Goal: Task Accomplishment & Management: Use online tool/utility

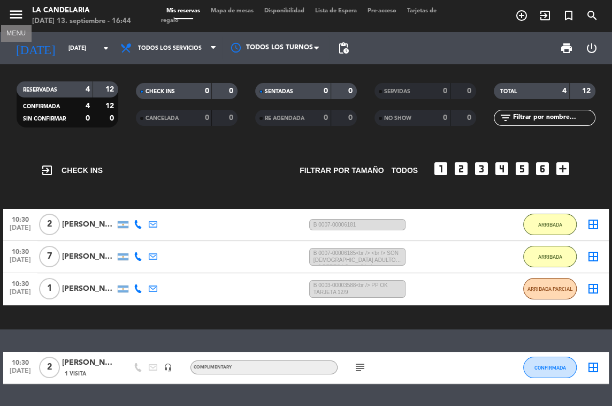
click at [18, 12] on icon "menu" at bounding box center [16, 14] width 16 height 16
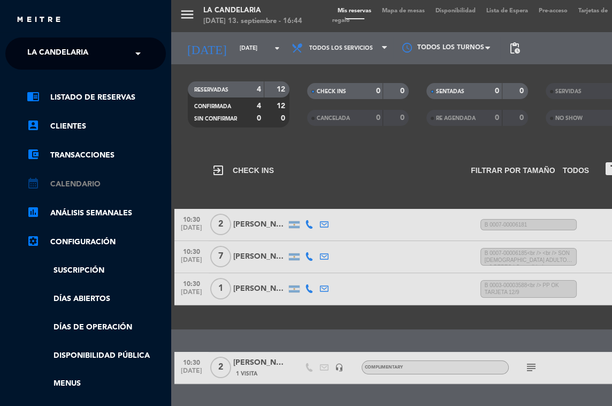
click at [89, 180] on link "calendar_month Calendario" at bounding box center [96, 184] width 139 height 13
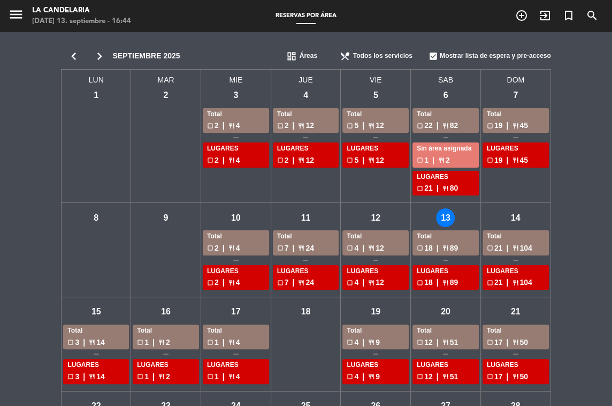
click at [449, 220] on div "sáb - 13" at bounding box center [445, 217] width 19 height 19
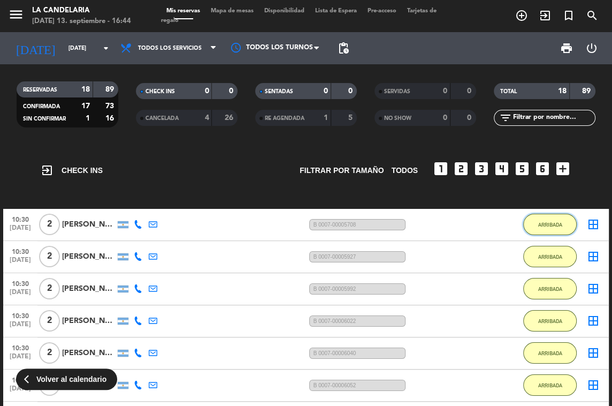
click at [540, 222] on span "ARRIBADA" at bounding box center [550, 225] width 24 height 6
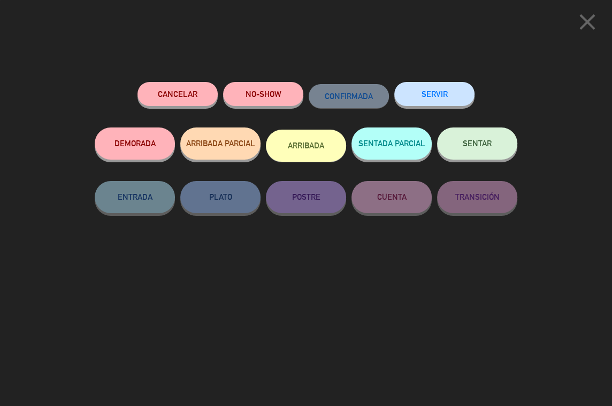
click at [307, 146] on button "ARRIBADA" at bounding box center [306, 145] width 80 height 32
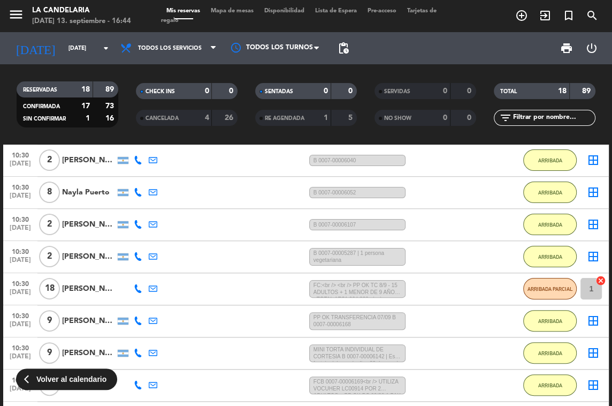
scroll to position [375, 0]
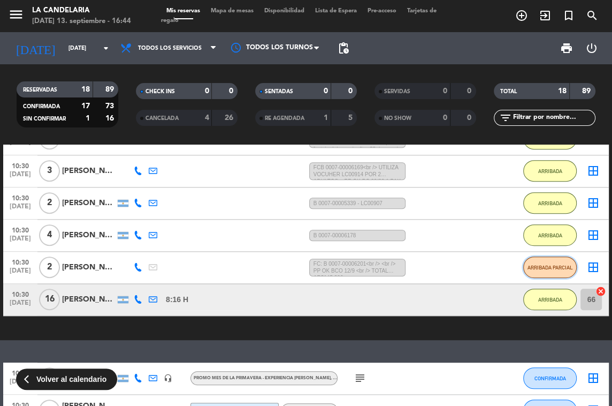
click at [562, 269] on span "ARRIBADA PARCIAL" at bounding box center [550, 267] width 45 height 6
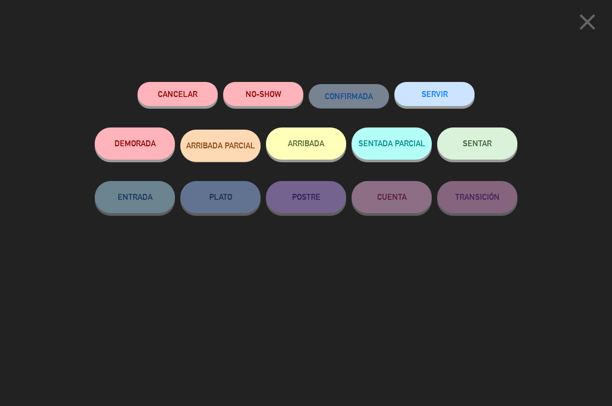
click at [290, 139] on button "ARRIBADA" at bounding box center [306, 143] width 80 height 32
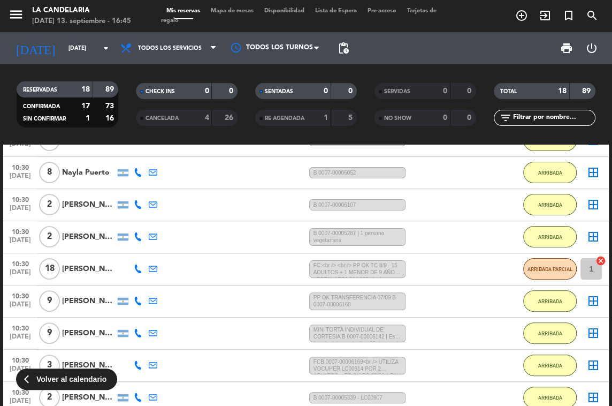
scroll to position [174, 0]
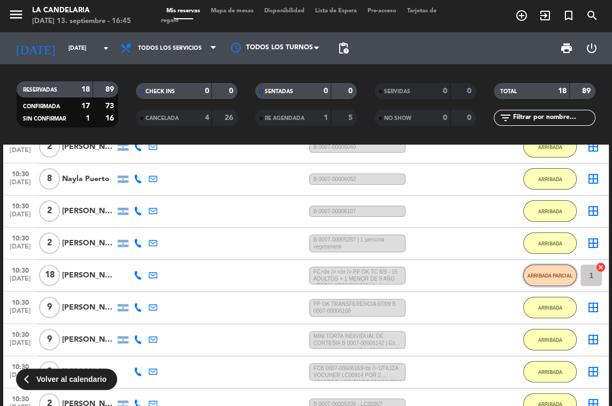
click at [561, 277] on span "ARRIBADA PARCIAL" at bounding box center [550, 275] width 45 height 6
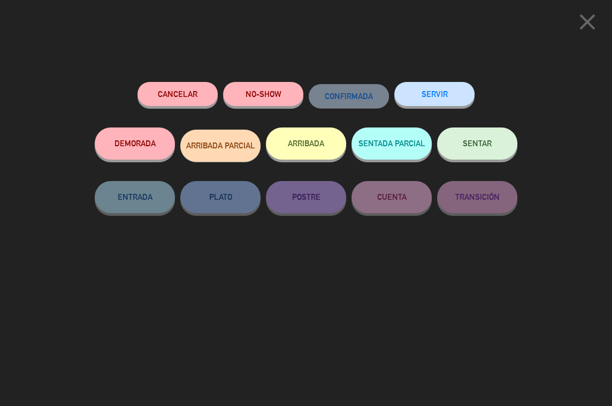
click at [312, 140] on button "ARRIBADA" at bounding box center [306, 143] width 80 height 32
